Goal: Use online tool/utility: Utilize a website feature to perform a specific function

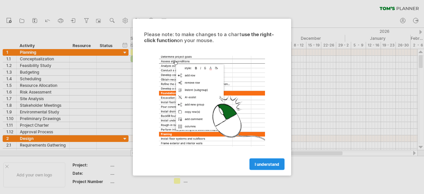
click at [265, 165] on span "I understand" at bounding box center [267, 163] width 25 height 5
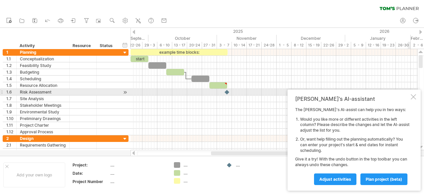
click at [410, 94] on div "[PERSON_NAME]'s AI-assistant The [PERSON_NAME]'s AI-assist can help you in two …" at bounding box center [354, 140] width 133 height 101
click at [412, 95] on div at bounding box center [413, 96] width 5 height 5
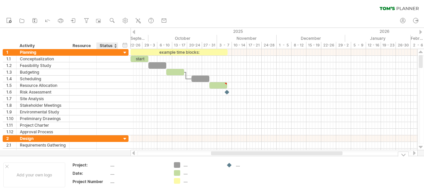
click at [112, 172] on div "...." at bounding box center [138, 173] width 56 height 6
click at [112, 172] on input "text" at bounding box center [136, 173] width 53 height 6
click at [118, 168] on td "...." at bounding box center [138, 166] width 56 height 8
click at [115, 175] on div "...." at bounding box center [138, 173] width 56 height 6
click at [115, 175] on input "text" at bounding box center [136, 173] width 53 height 6
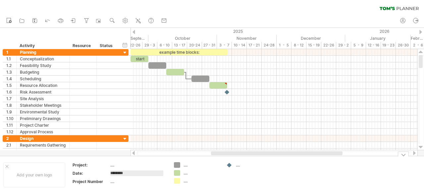
type input "*********"
click at [135, 31] on div at bounding box center [134, 32] width 3 height 4
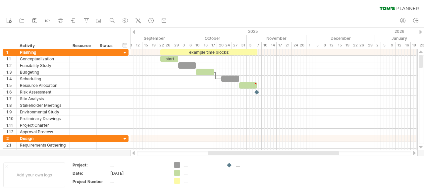
click at [135, 31] on div at bounding box center [134, 32] width 3 height 4
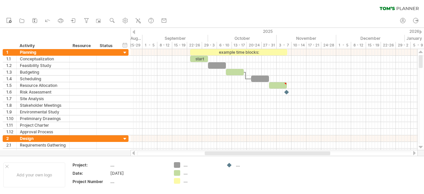
click at [135, 31] on div at bounding box center [134, 32] width 3 height 4
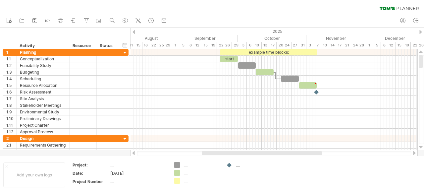
click at [134, 33] on div at bounding box center [134, 32] width 3 height 4
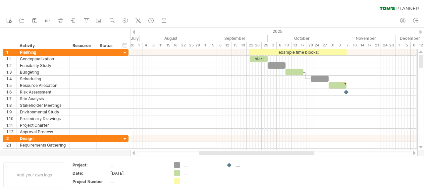
click at [134, 33] on div at bounding box center [134, 32] width 3 height 4
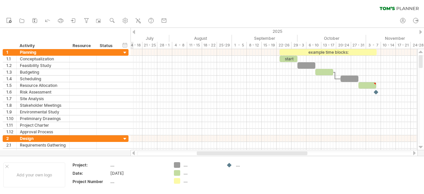
click at [419, 31] on div "2025" at bounding box center [105, 31] width 779 height 7
click at [422, 31] on div at bounding box center [421, 32] width 3 height 4
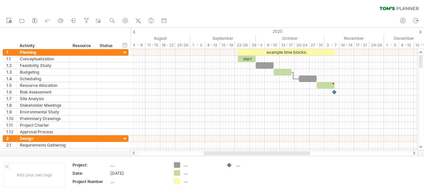
drag, startPoint x: 204, startPoint y: 153, endPoint x: 209, endPoint y: 154, distance: 4.8
click at [209, 154] on div at bounding box center [257, 153] width 106 height 4
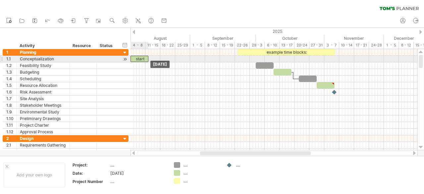
drag, startPoint x: 244, startPoint y: 58, endPoint x: 136, endPoint y: 60, distance: 108.1
click at [136, 60] on div "start" at bounding box center [140, 59] width 18 height 6
click at [135, 60] on div "start" at bounding box center [138, 59] width 18 height 6
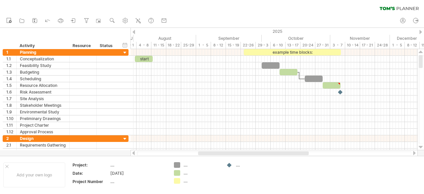
click at [225, 155] on div at bounding box center [253, 153] width 111 height 4
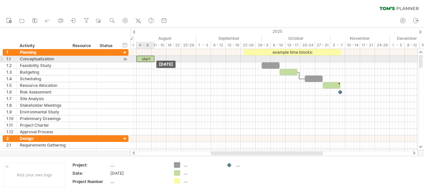
click at [145, 56] on div "start" at bounding box center [146, 59] width 18 height 6
drag, startPoint x: 154, startPoint y: 57, endPoint x: 151, endPoint y: 57, distance: 3.4
click at [151, 57] on span at bounding box center [151, 59] width 3 height 6
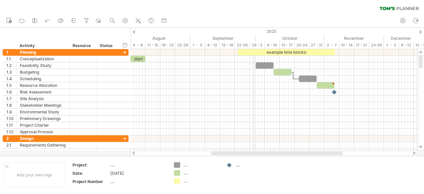
drag, startPoint x: 261, startPoint y: 37, endPoint x: 255, endPoint y: 38, distance: 6.7
click at [255, 38] on div "September" at bounding box center [223, 38] width 66 height 7
click at [245, 43] on div "22-26" at bounding box center [242, 45] width 15 height 7
click at [256, 38] on div "October" at bounding box center [290, 38] width 69 height 7
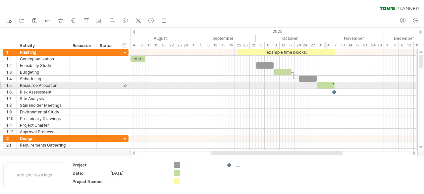
type textarea "**********"
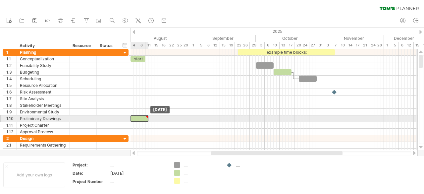
drag, startPoint x: 327, startPoint y: 86, endPoint x: 140, endPoint y: 116, distance: 189.1
click at [143, 116] on div at bounding box center [140, 118] width 18 height 6
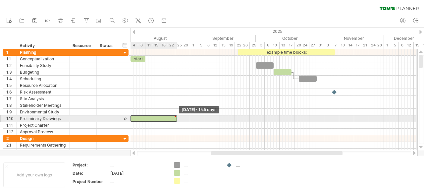
drag, startPoint x: 149, startPoint y: 116, endPoint x: 177, endPoint y: 116, distance: 28.5
click at [177, 116] on span at bounding box center [177, 118] width 3 height 6
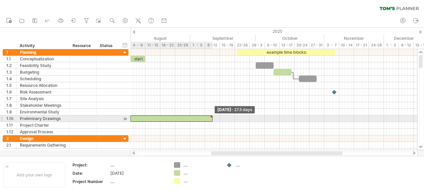
drag, startPoint x: 176, startPoint y: 117, endPoint x: 212, endPoint y: 118, distance: 35.8
click at [212, 118] on span at bounding box center [213, 118] width 3 height 6
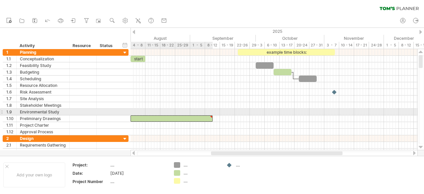
click at [133, 116] on div at bounding box center [172, 118] width 82 height 6
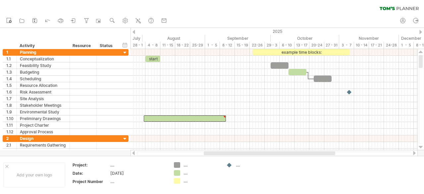
drag, startPoint x: 223, startPoint y: 152, endPoint x: 216, endPoint y: 151, distance: 7.4
click at [216, 151] on div at bounding box center [270, 153] width 132 height 4
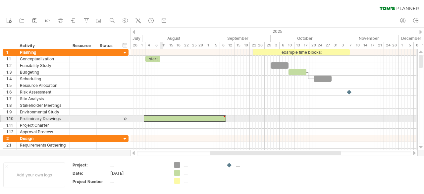
click at [162, 117] on div at bounding box center [185, 118] width 82 height 6
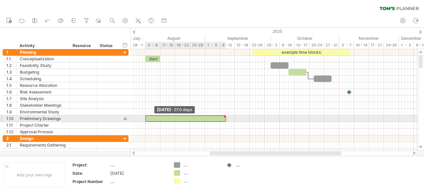
click at [147, 117] on span at bounding box center [145, 118] width 3 height 6
